Goal: Book appointment/travel/reservation

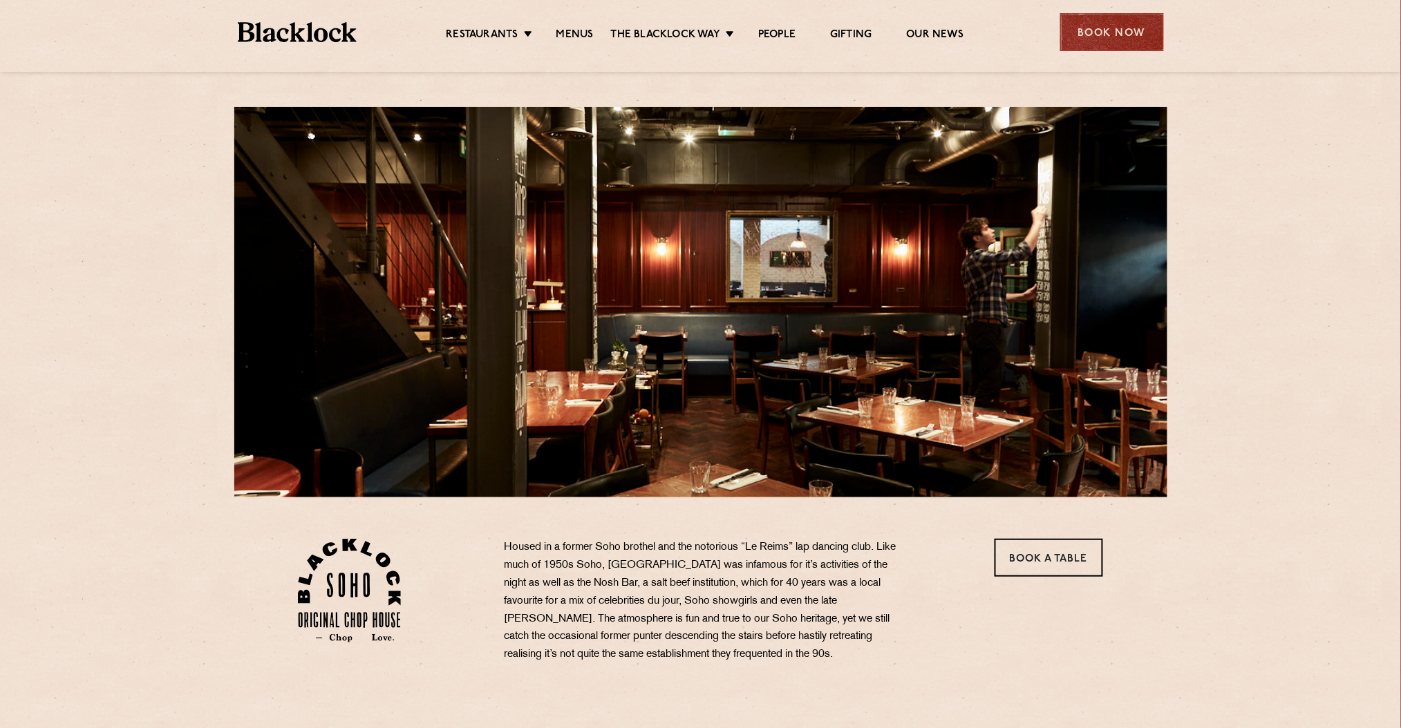
click at [1142, 34] on div "Book Now" at bounding box center [1112, 32] width 104 height 38
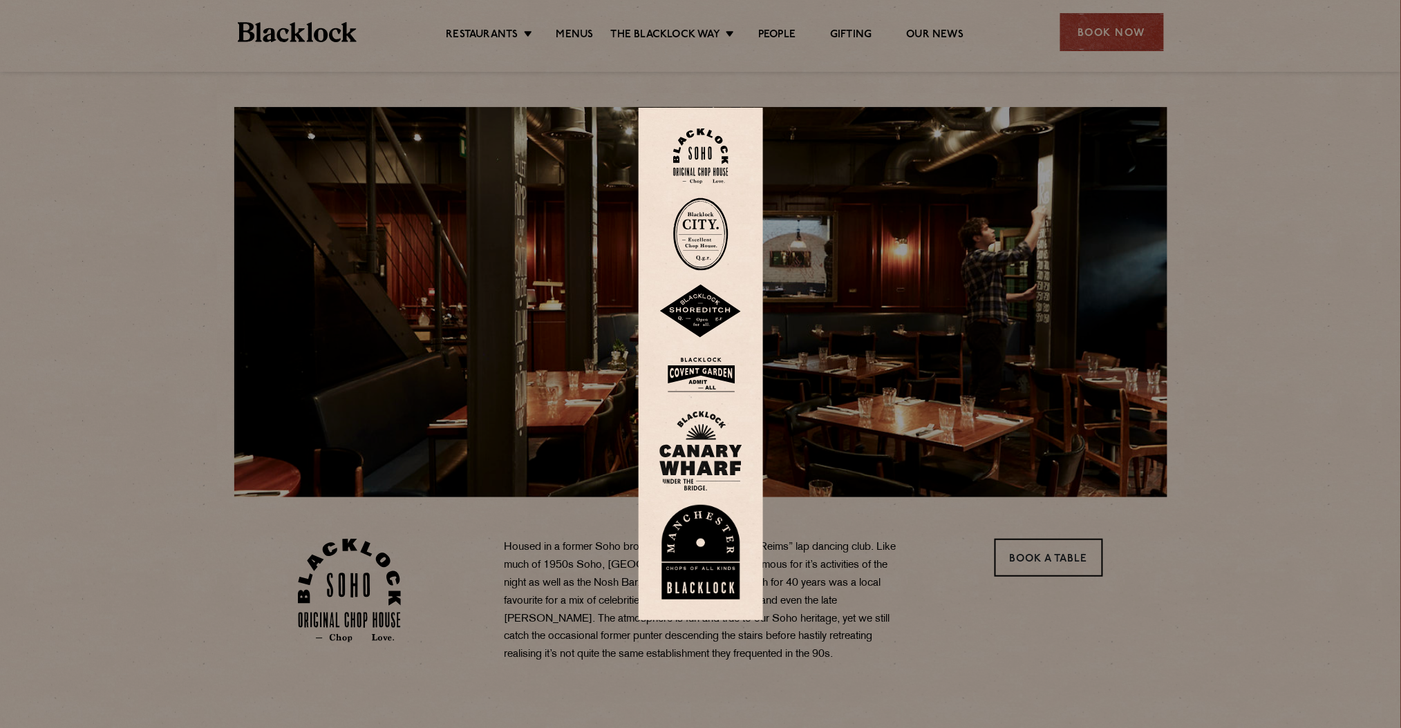
click at [1110, 37] on div at bounding box center [700, 364] width 1401 height 728
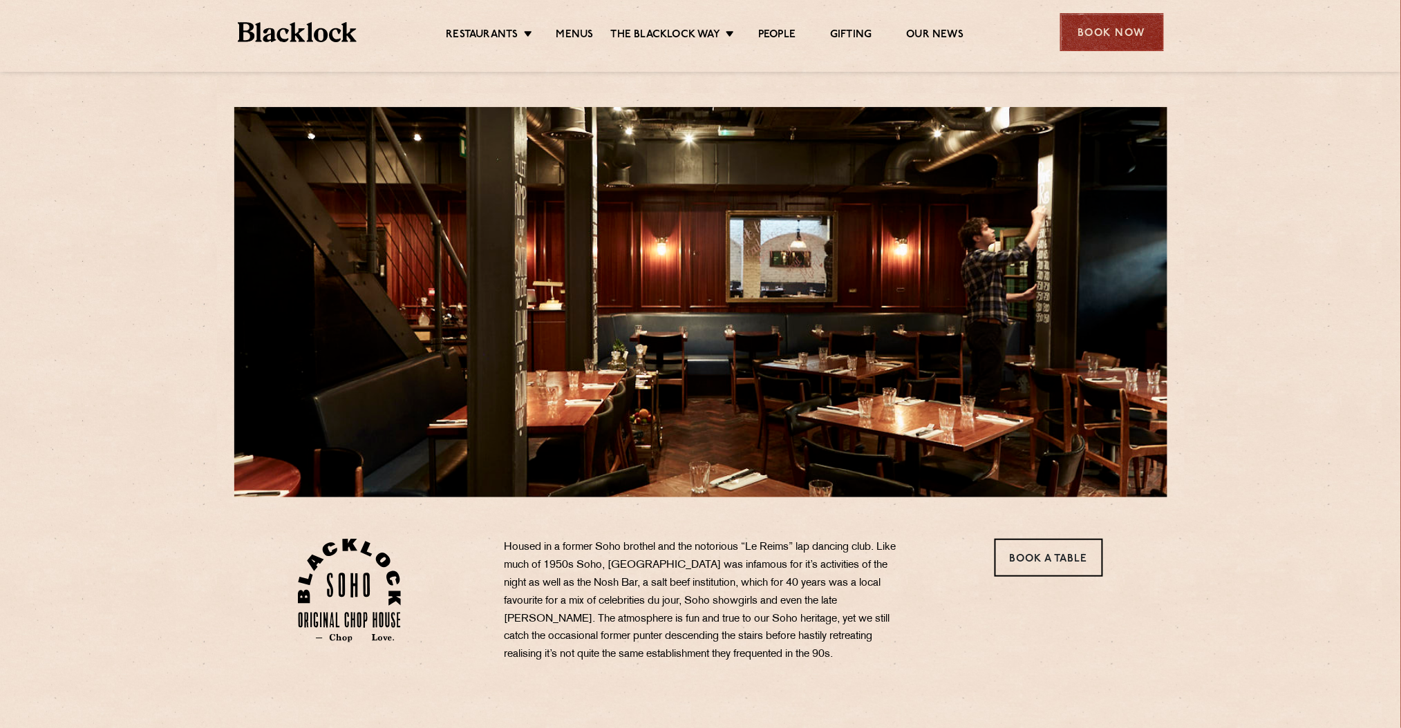
click at [1084, 39] on div "Book Now" at bounding box center [1112, 32] width 104 height 38
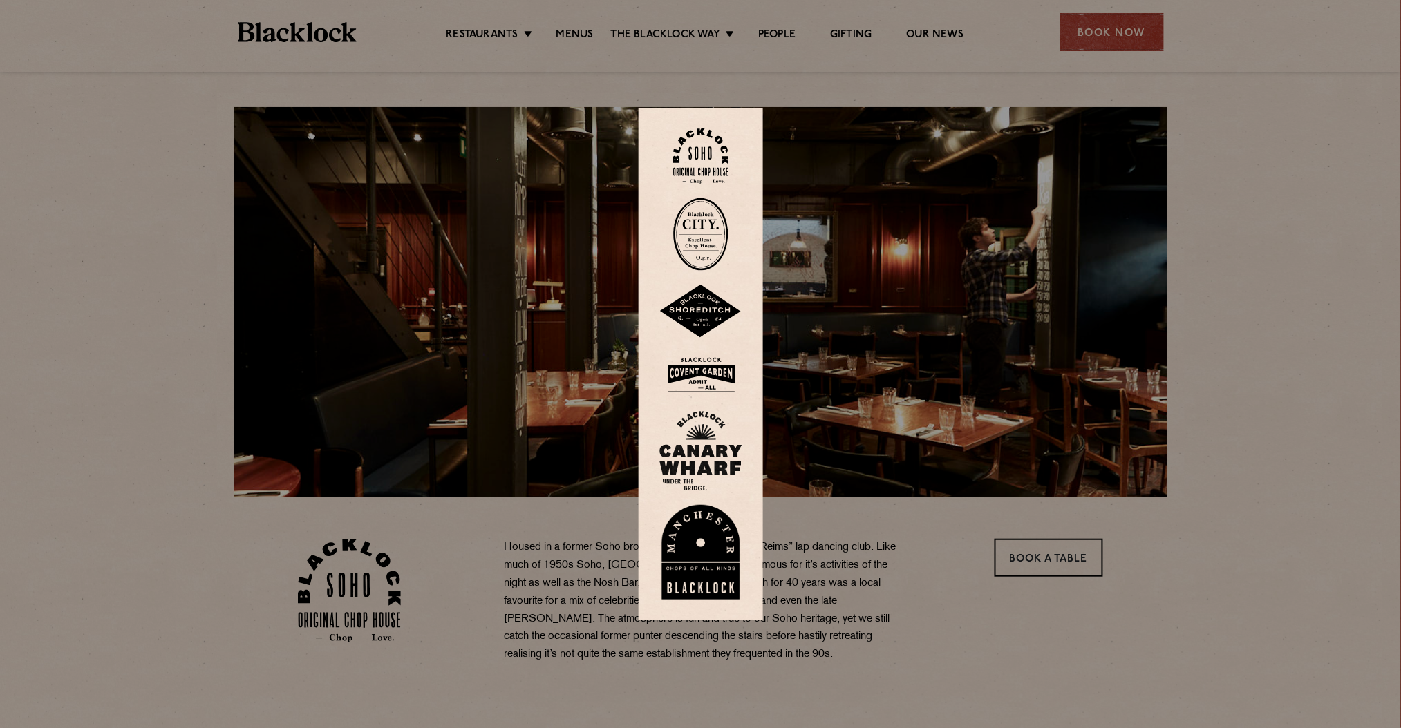
click at [708, 155] on img at bounding box center [700, 157] width 55 height 56
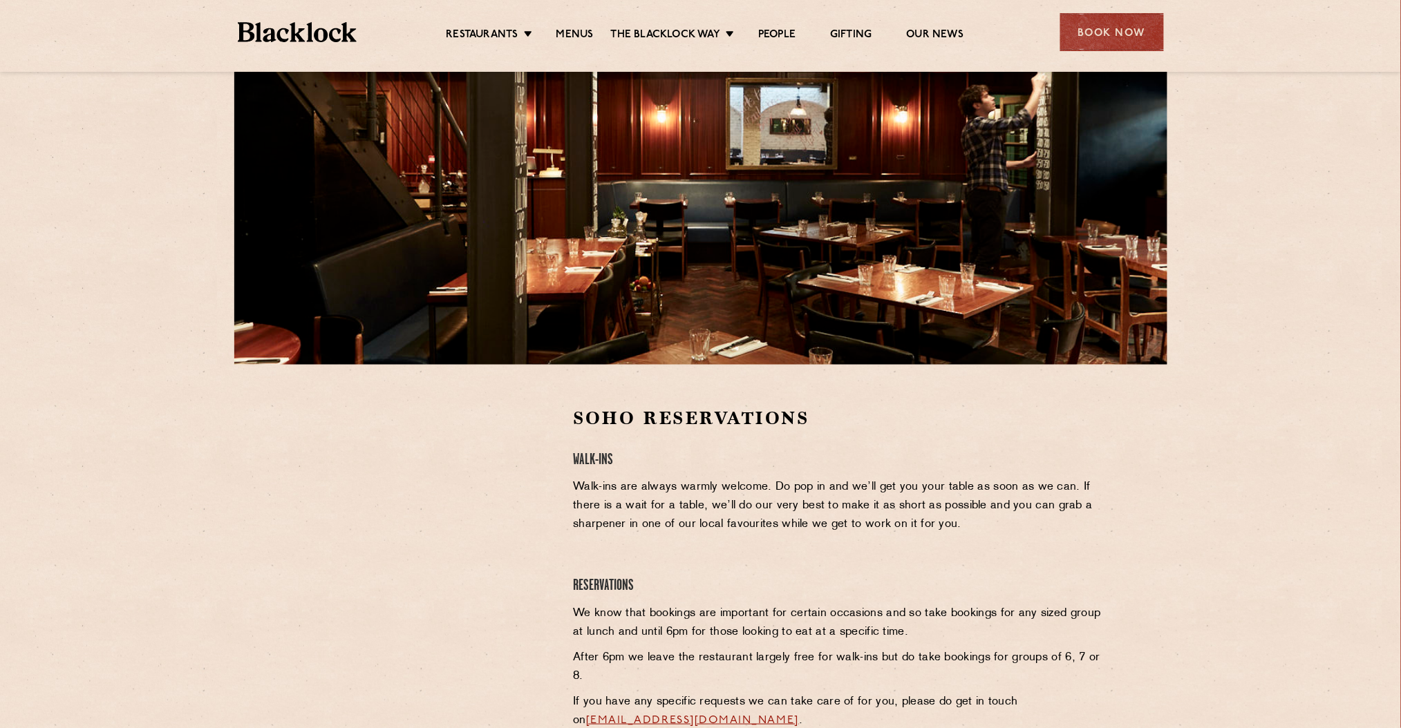
scroll to position [219, 0]
